Goal: Information Seeking & Learning: Check status

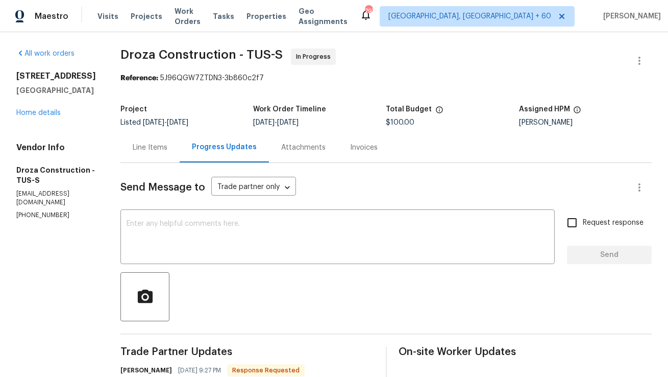
click at [172, 181] on div "Send Message to Trade partner only Trade partner only ​" at bounding box center [374, 187] width 507 height 25
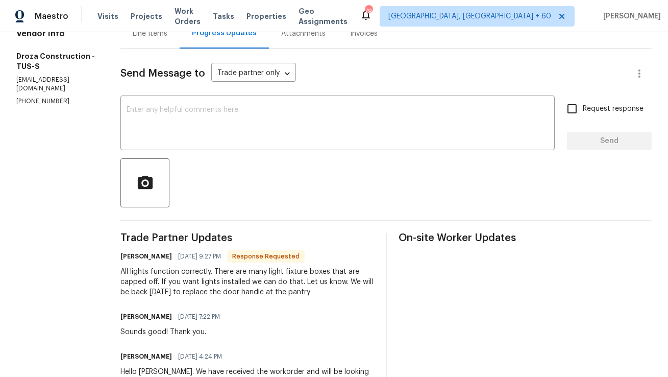
scroll to position [133, 0]
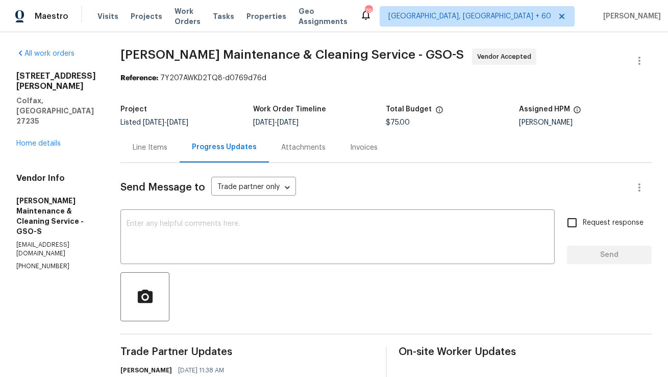
click at [164, 148] on div "Line Items" at bounding box center [150, 147] width 35 height 10
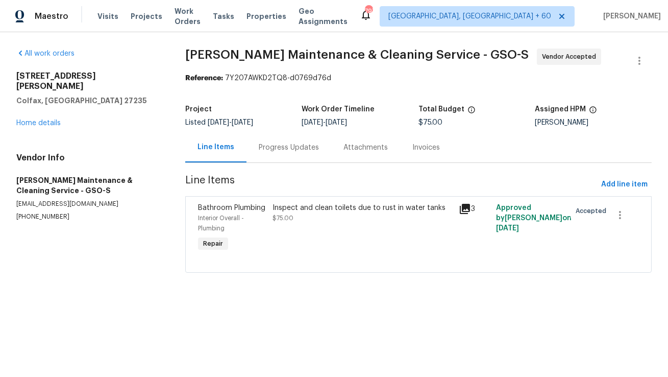
click at [266, 148] on div "Progress Updates" at bounding box center [289, 147] width 60 height 10
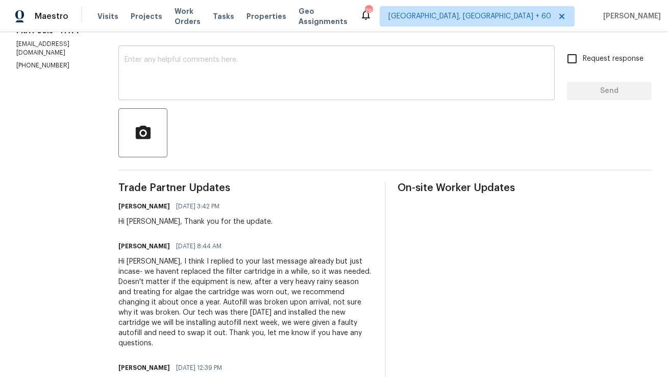
scroll to position [182, 0]
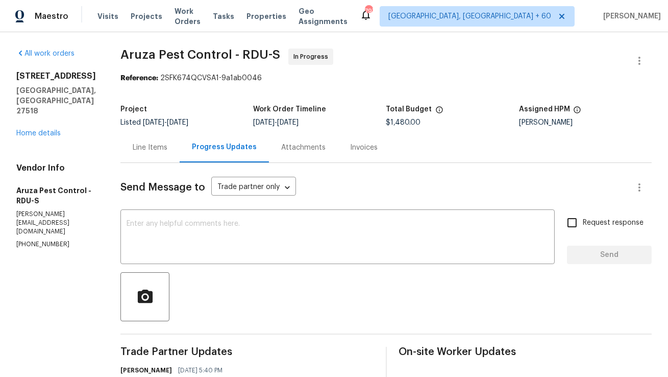
click at [157, 157] on div "Line Items" at bounding box center [150, 147] width 59 height 30
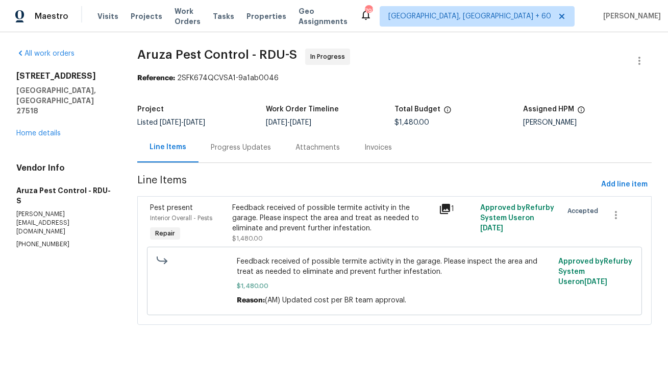
click at [250, 153] on div "Progress Updates" at bounding box center [241, 147] width 85 height 30
